Goal: Task Accomplishment & Management: Complete application form

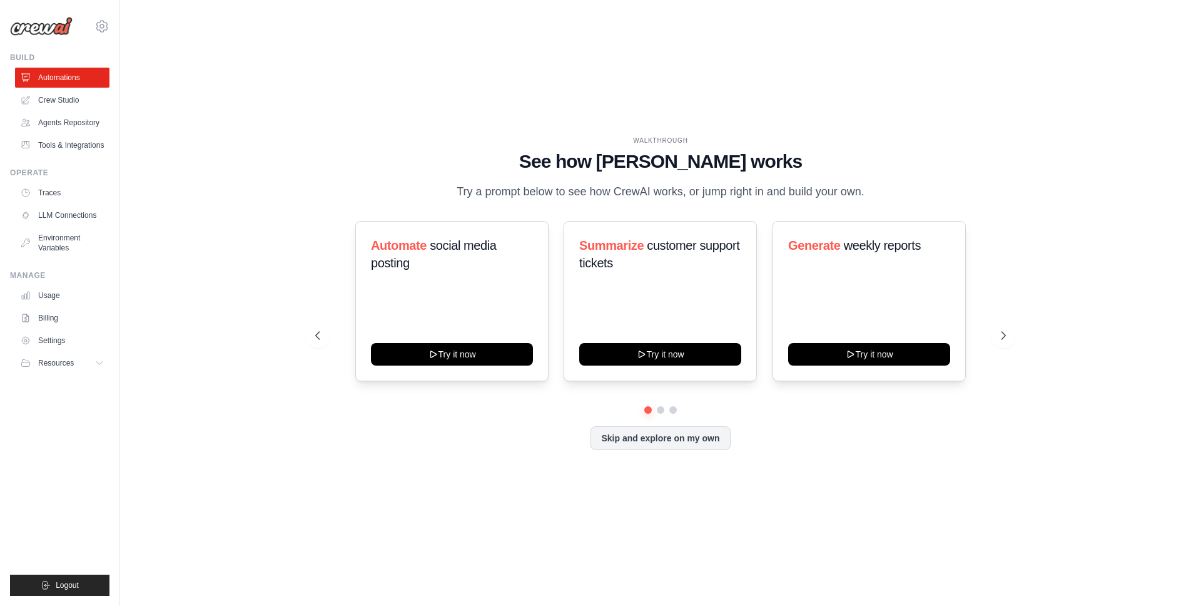
click at [984, 124] on div "WALKTHROUGH See how CrewAI works Try a prompt below to see how CrewAI works, or…" at bounding box center [660, 303] width 1041 height 581
click at [66, 96] on link "Crew Studio" at bounding box center [63, 100] width 94 height 20
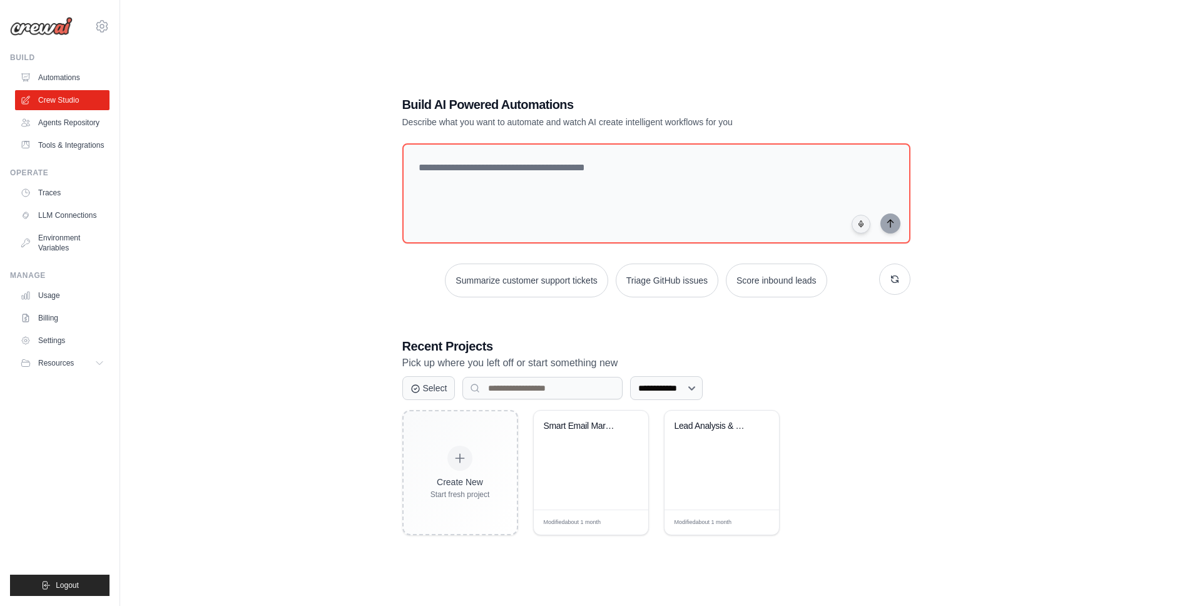
click at [68, 119] on link "Agents Repository" at bounding box center [62, 123] width 94 height 20
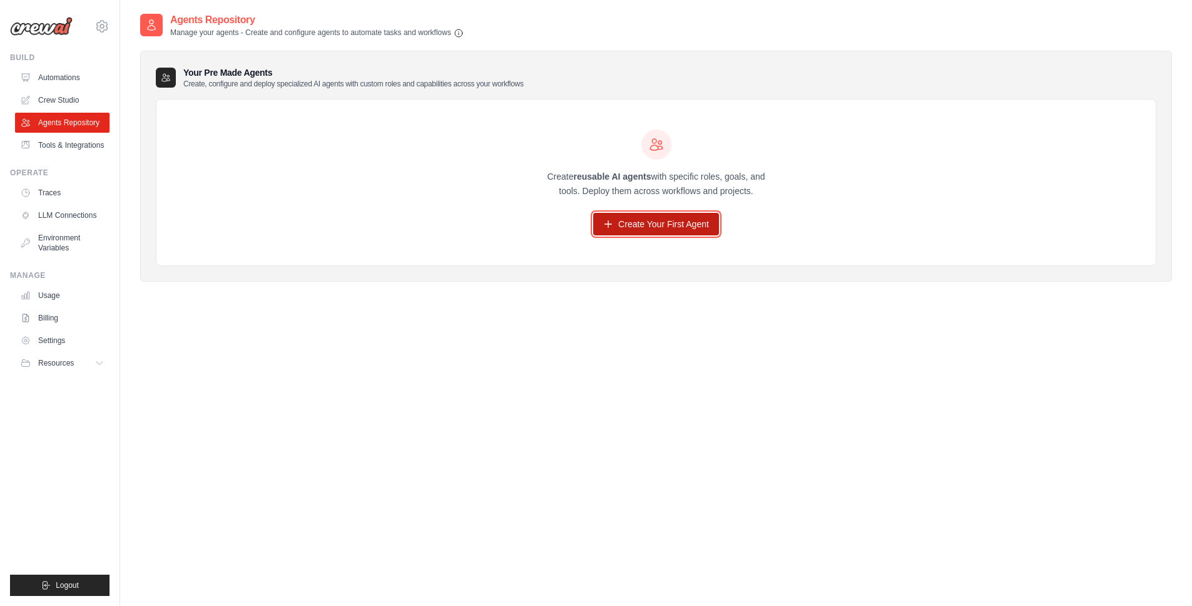
click at [634, 229] on link "Create Your First Agent" at bounding box center [656, 224] width 126 height 23
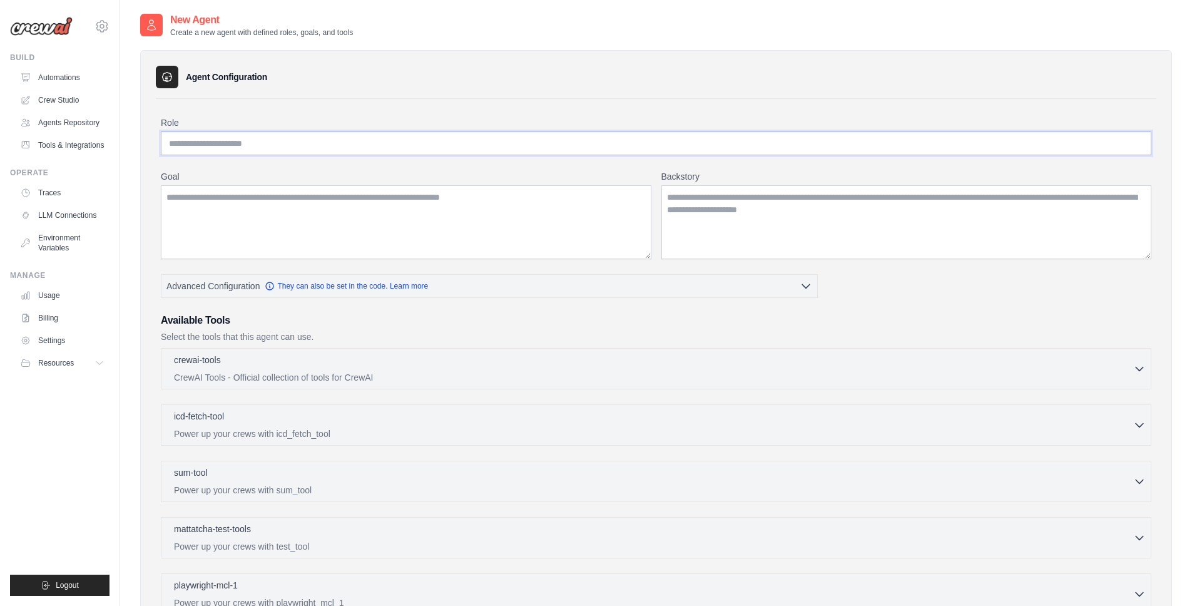
click at [370, 131] on input "Role" at bounding box center [656, 143] width 990 height 24
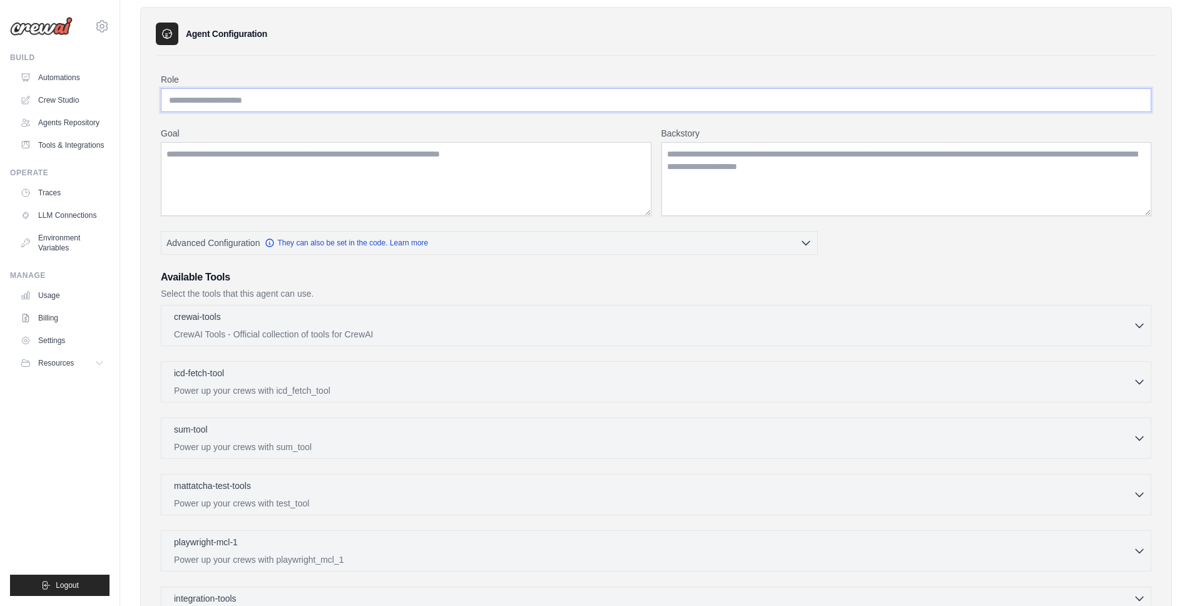
scroll to position [65, 0]
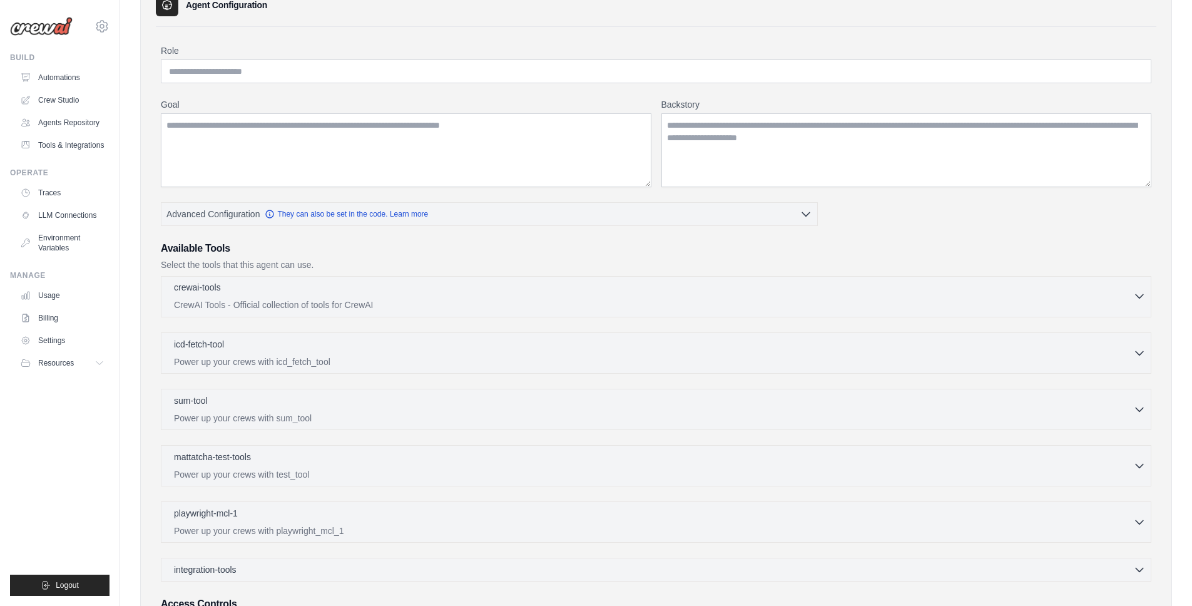
click at [490, 295] on div "crewai-tools 0 selected" at bounding box center [653, 288] width 959 height 15
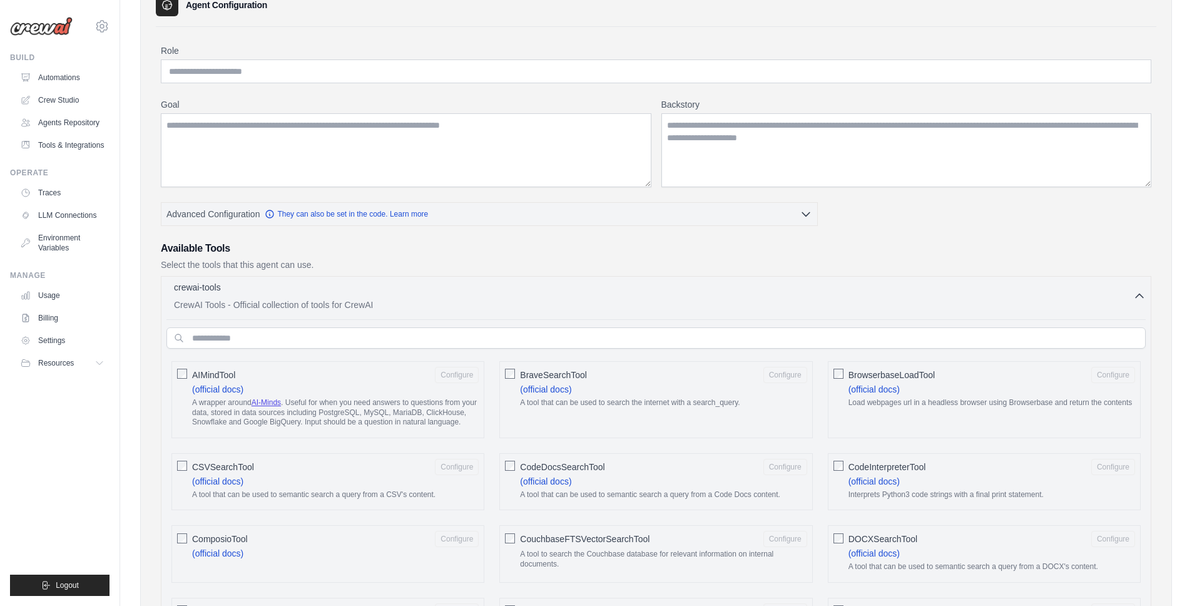
scroll to position [80, 0]
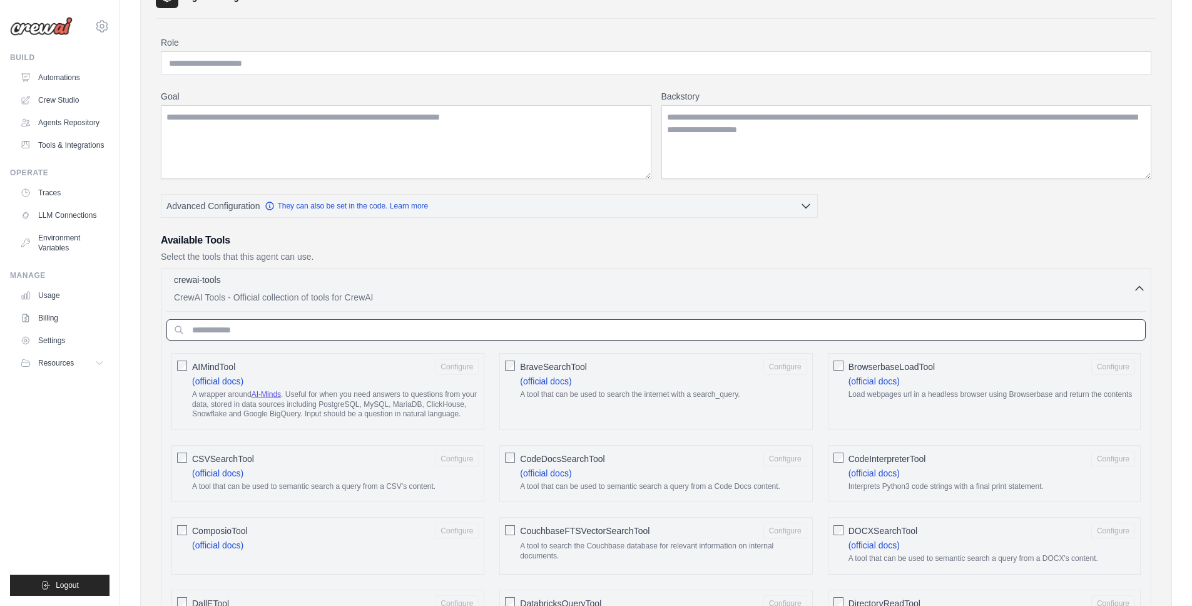
click at [465, 337] on input "text" at bounding box center [655, 329] width 979 height 21
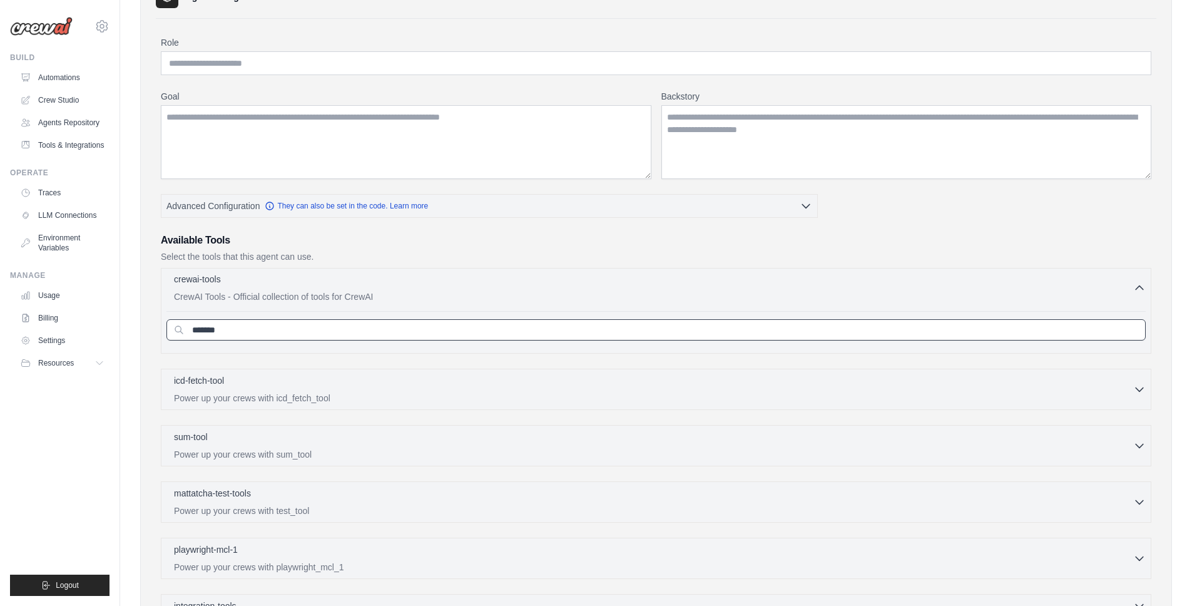
type input "********"
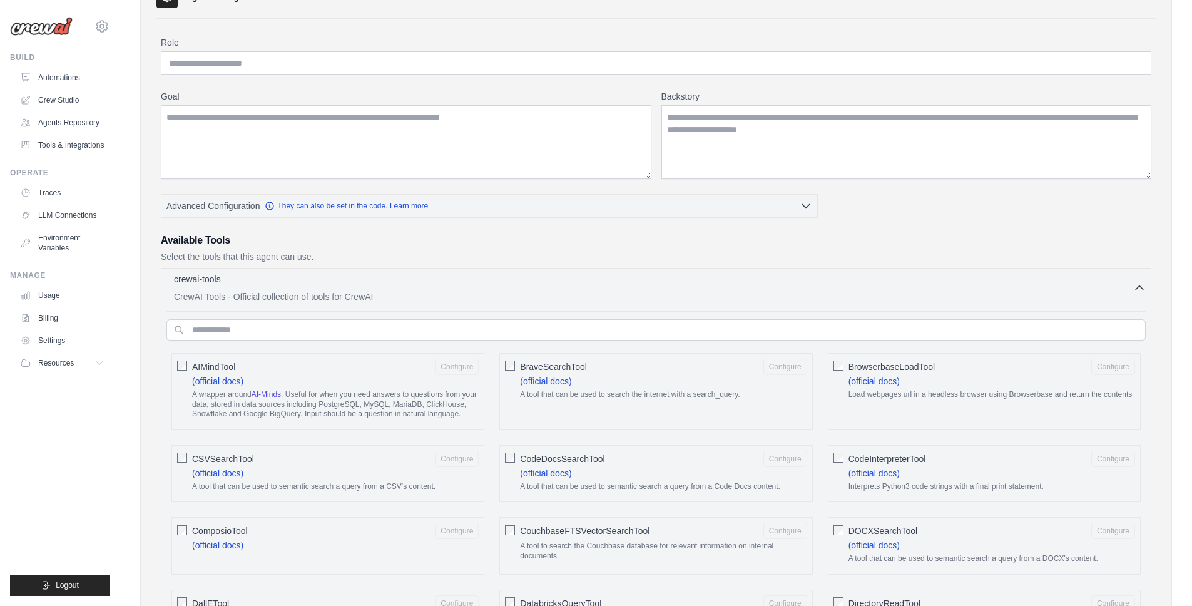
click at [514, 276] on div "crewai-tools 0 selected" at bounding box center [653, 280] width 959 height 15
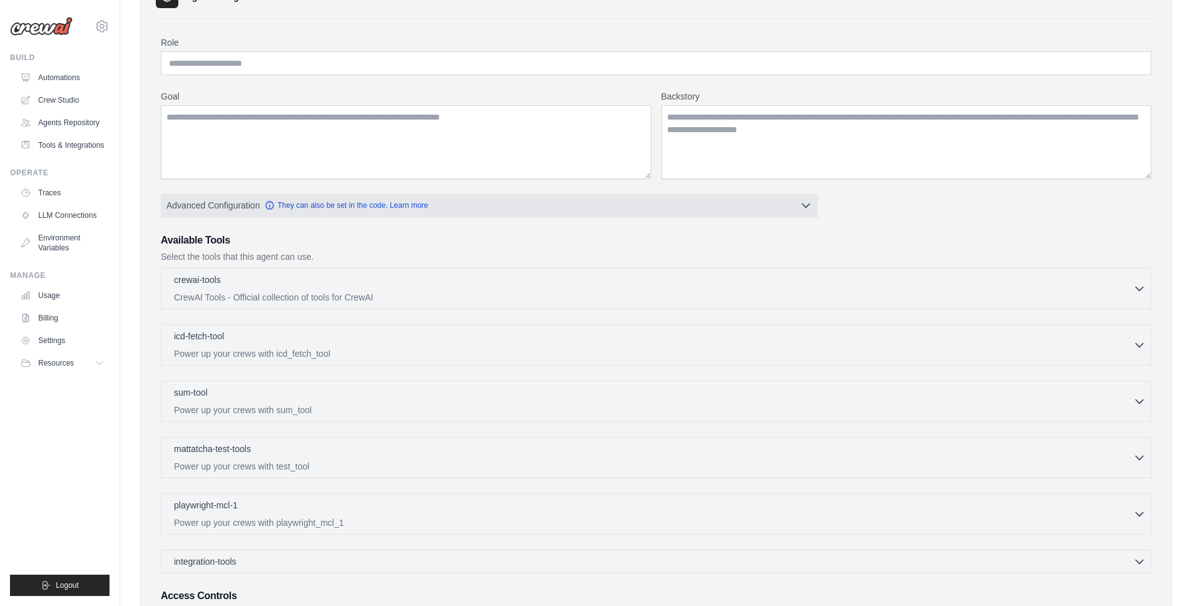
scroll to position [0, 0]
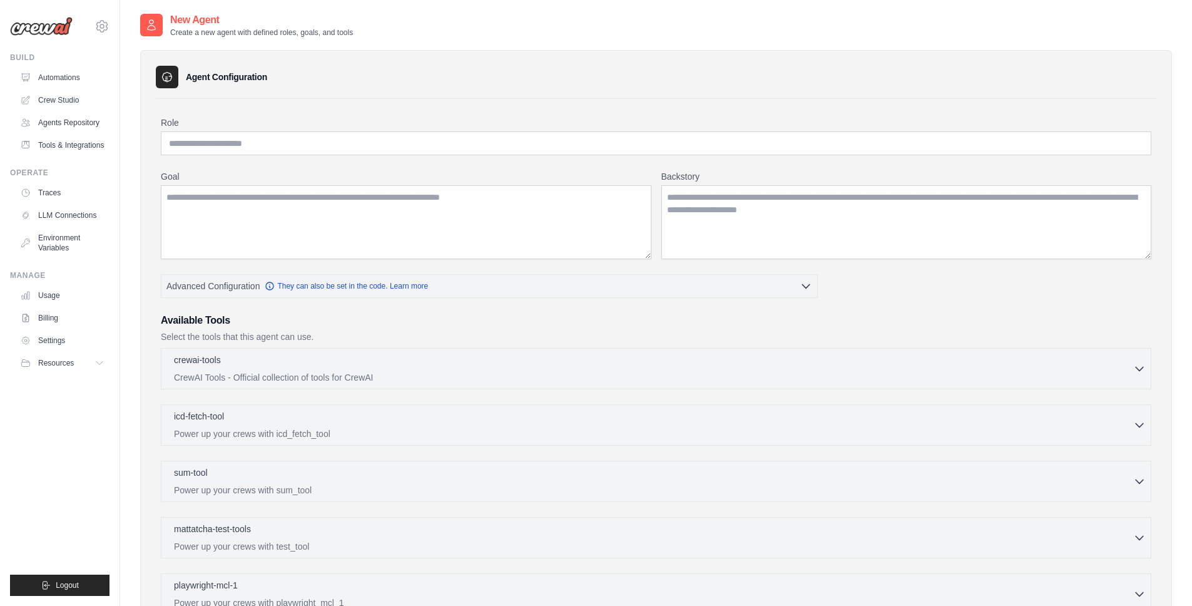
click at [489, 129] on div "Role" at bounding box center [656, 135] width 990 height 39
click at [492, 138] on input "Role" at bounding box center [656, 143] width 990 height 24
paste input "********"
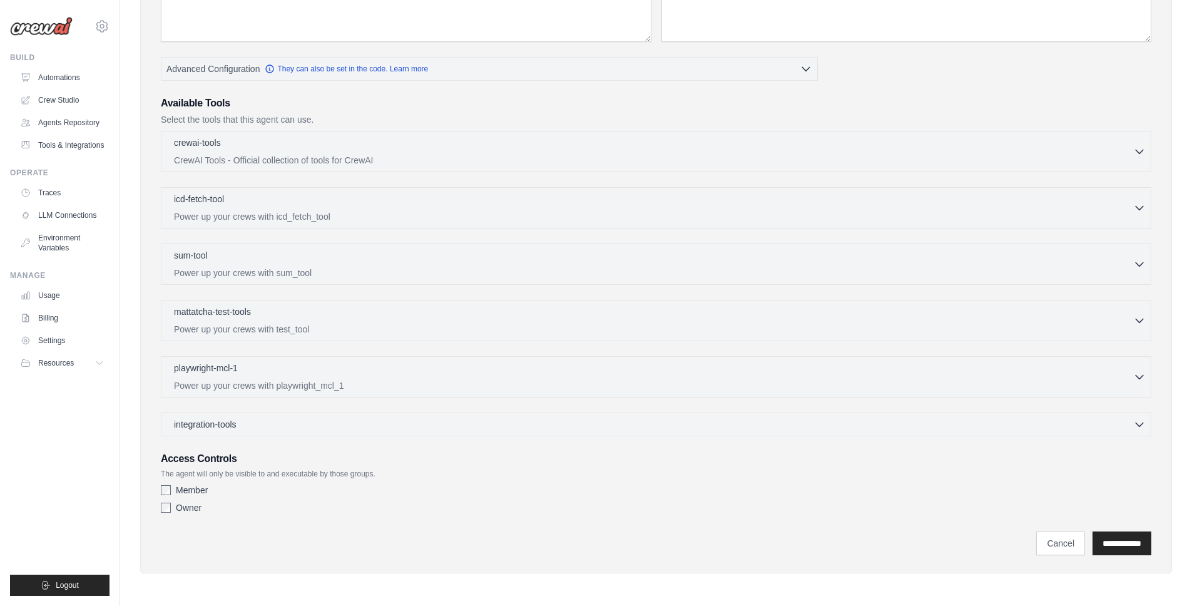
type input "********"
click at [181, 491] on label "Member" at bounding box center [192, 490] width 32 height 13
click at [188, 513] on label "Owner" at bounding box center [189, 507] width 26 height 13
click at [198, 490] on label "Member" at bounding box center [192, 490] width 32 height 13
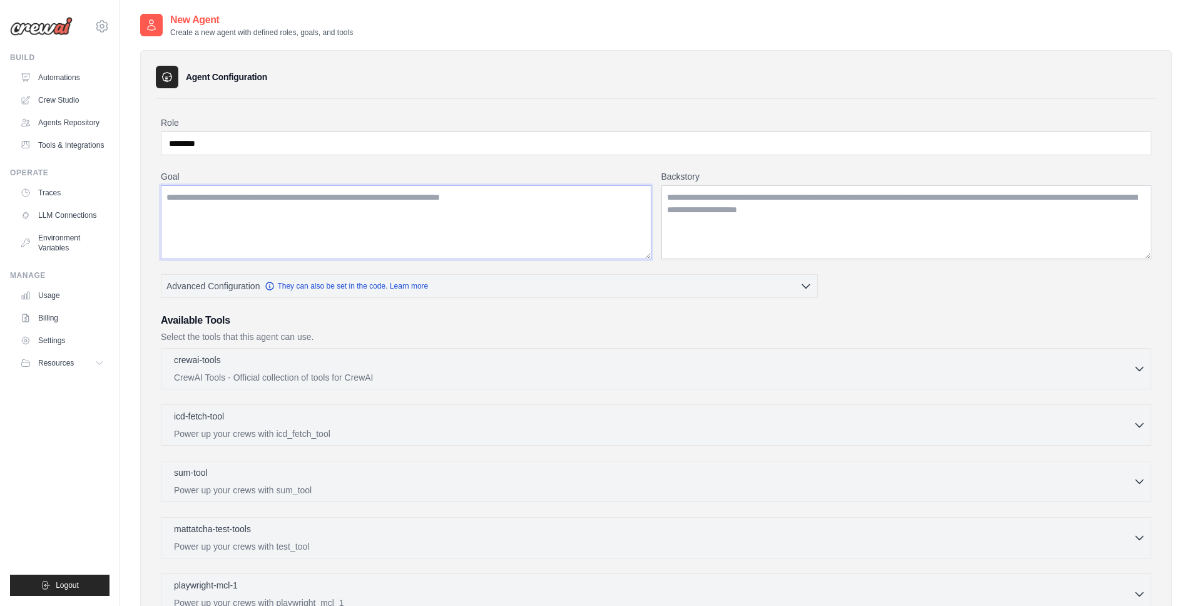
click at [368, 201] on textarea "Goal" at bounding box center [406, 222] width 490 height 74
click at [758, 221] on textarea "Backstory" at bounding box center [906, 222] width 490 height 74
click at [64, 225] on link "LLM Connections" at bounding box center [63, 215] width 94 height 20
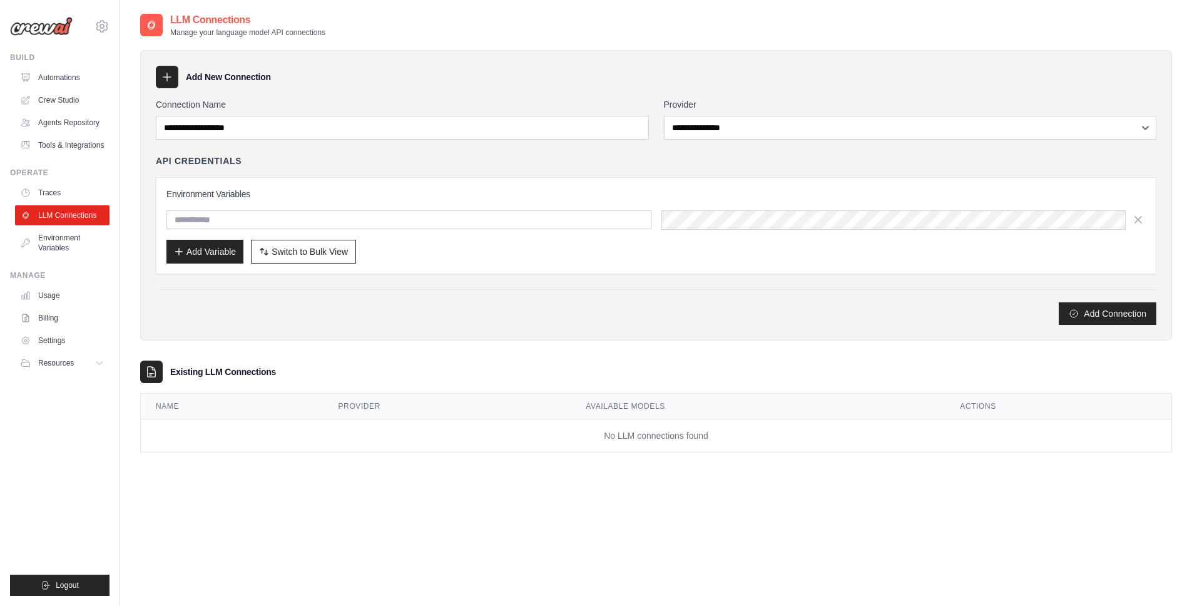
scroll to position [13, 0]
